Goal: Find specific page/section: Find specific page/section

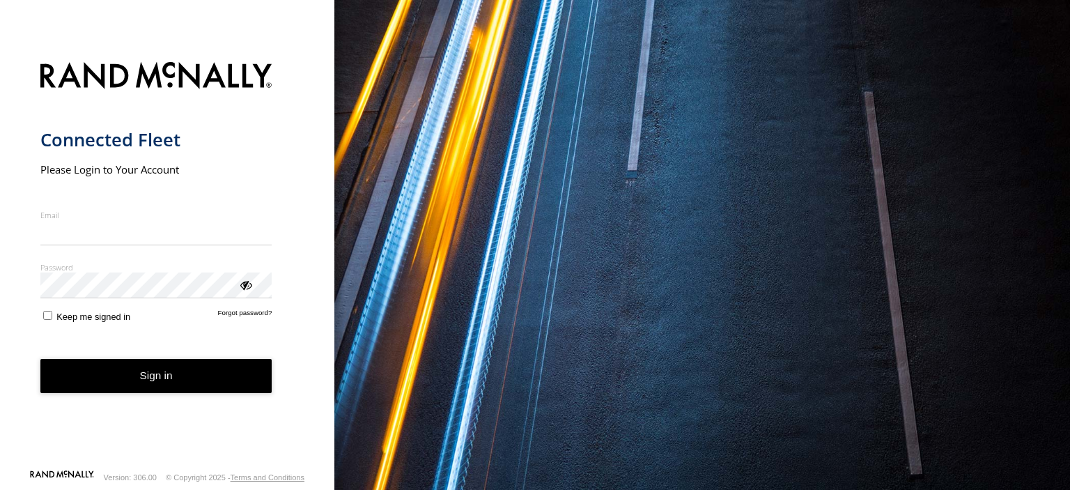
type input "**********"
click at [173, 384] on button "Sign in" at bounding box center [156, 376] width 232 height 34
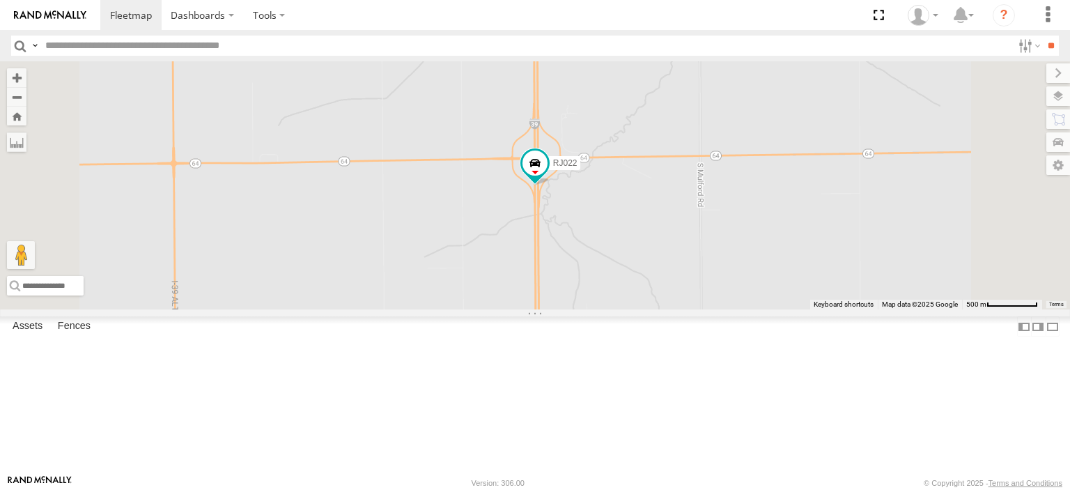
click at [0, 0] on div "VORTEX FREIGHT" at bounding box center [0, 0] width 0 height 0
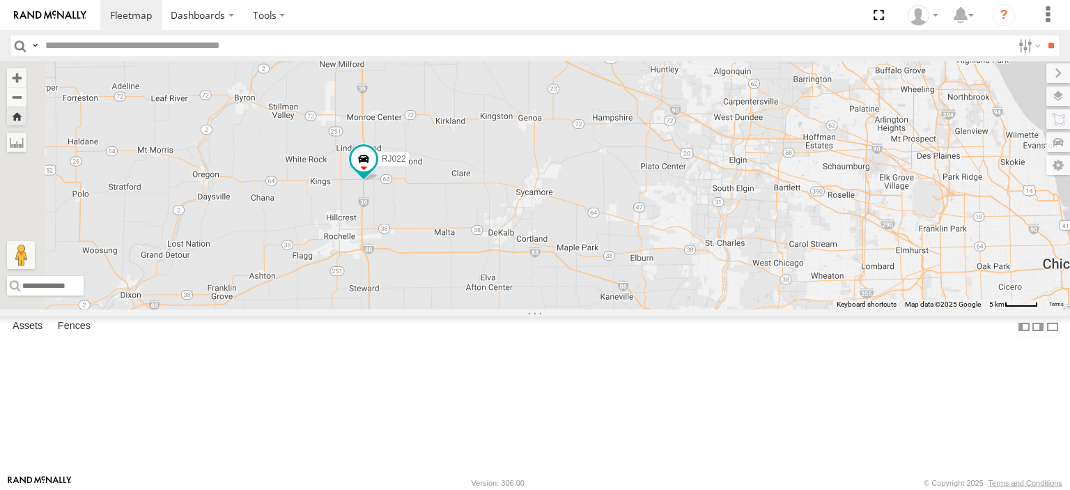
drag, startPoint x: 468, startPoint y: 257, endPoint x: 521, endPoint y: 264, distance: 53.4
click at [521, 264] on div "RJ022" at bounding box center [535, 185] width 1070 height 248
click at [0, 0] on div "RJ022 VORTEX FREIGHT I-39 Lindenwood 42.00464 -89.02103" at bounding box center [0, 0] width 0 height 0
click at [187, 3] on label "Dashboards" at bounding box center [203, 15] width 82 height 30
click at [181, 44] on span at bounding box center [206, 42] width 70 height 13
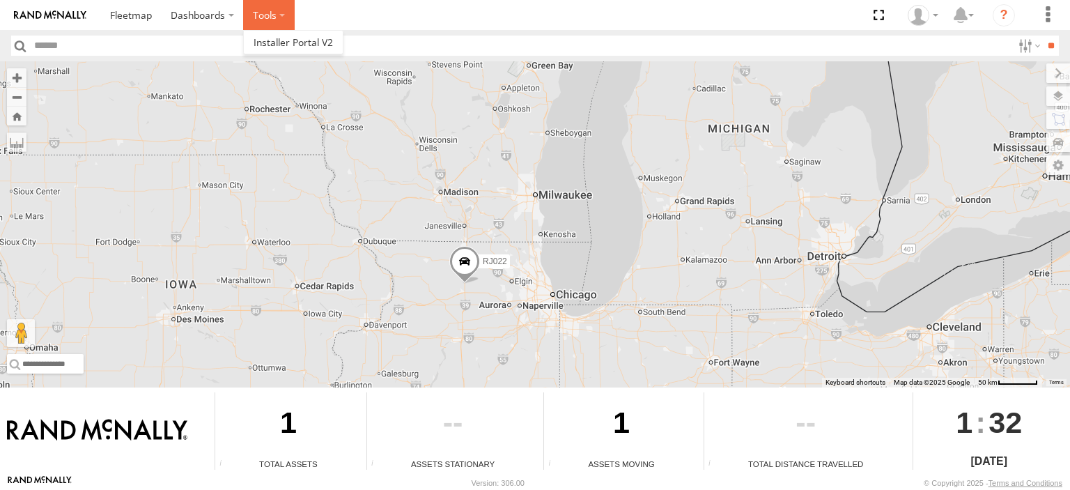
click at [268, 22] on label at bounding box center [269, 15] width 52 height 30
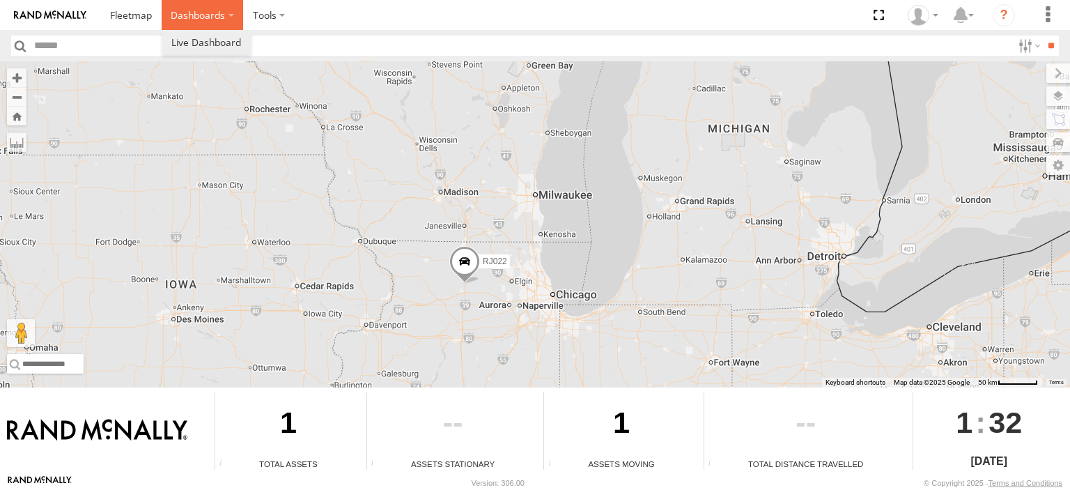
click at [198, 17] on label "Dashboards" at bounding box center [203, 15] width 82 height 30
click at [142, 21] on span at bounding box center [131, 14] width 42 height 13
